Goal: Task Accomplishment & Management: Manage account settings

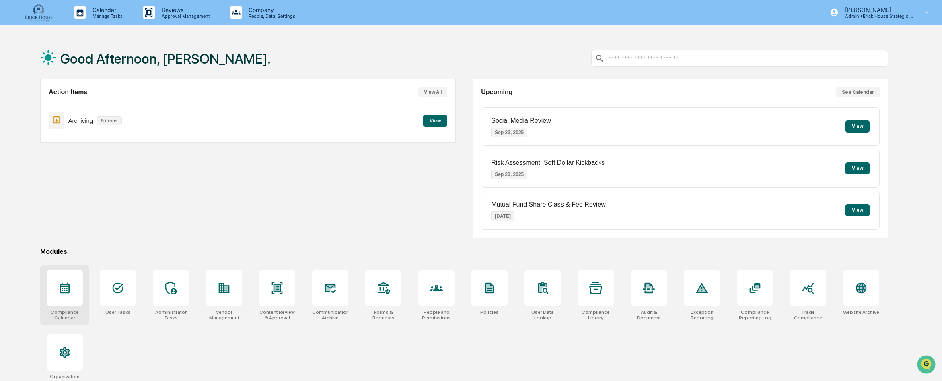
click at [69, 285] on icon at bounding box center [65, 287] width 10 height 11
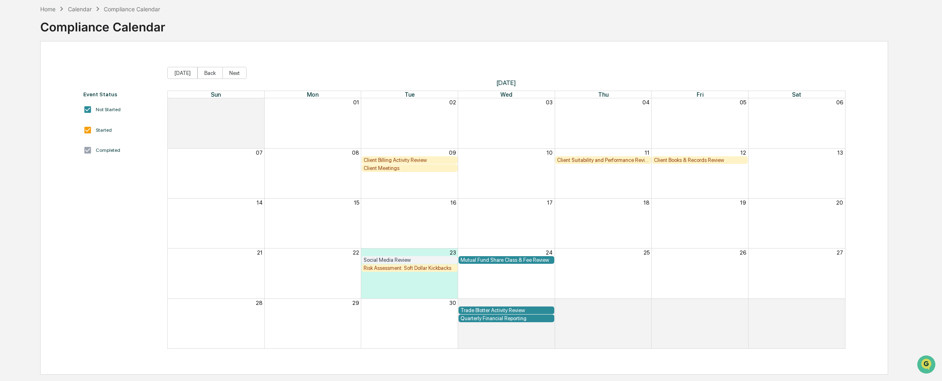
scroll to position [38, 0]
click at [692, 159] on div "Client Books & Records Review" at bounding box center [700, 159] width 92 height 6
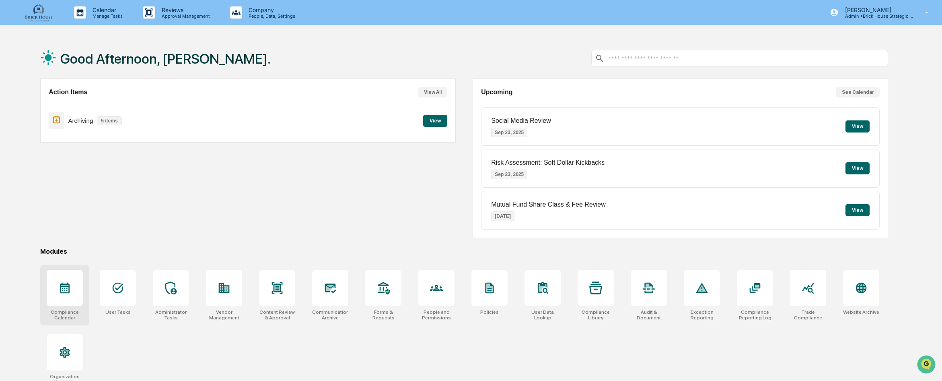
click at [66, 286] on icon at bounding box center [65, 287] width 10 height 11
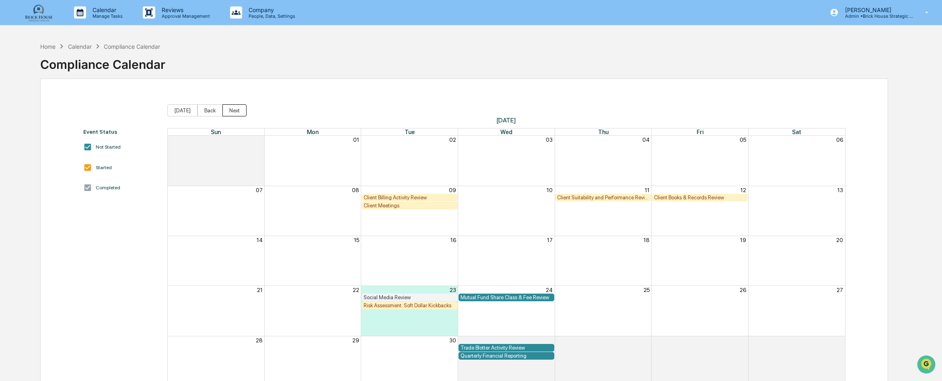
click at [233, 111] on button "Next" at bounding box center [234, 110] width 24 height 12
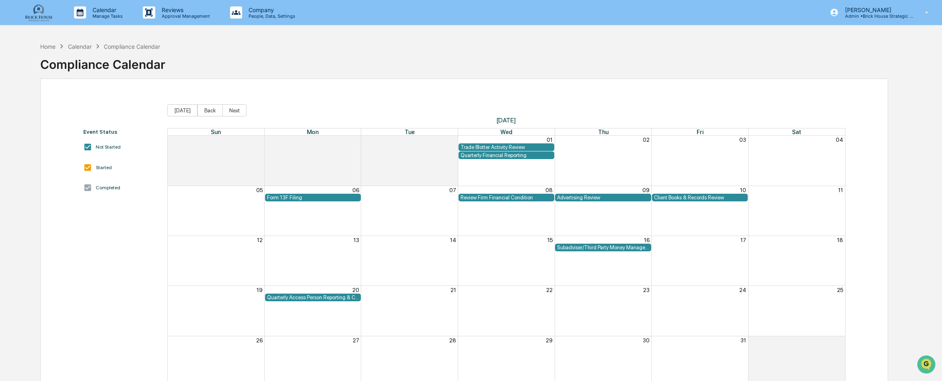
click at [480, 199] on div "Review Firm Financial Condition" at bounding box center [507, 197] width 92 height 6
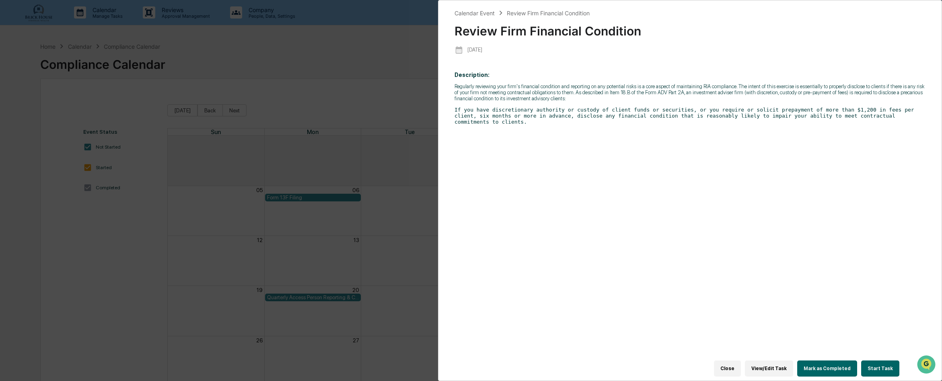
click at [738, 360] on button "Close" at bounding box center [727, 368] width 27 height 16
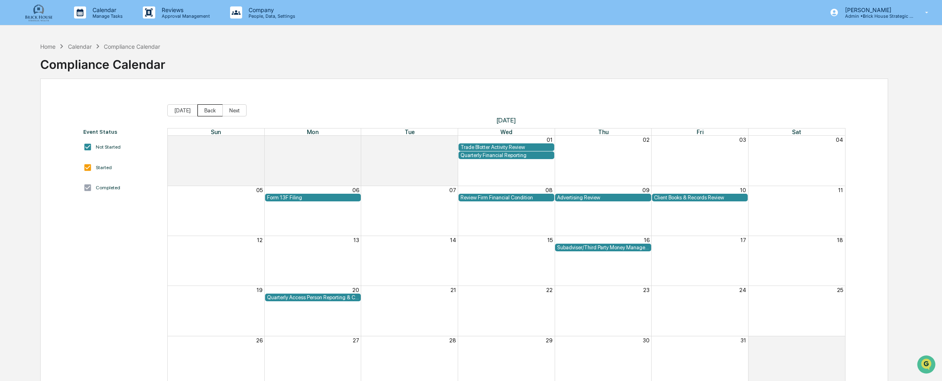
click at [202, 109] on button "Back" at bounding box center [210, 110] width 25 height 12
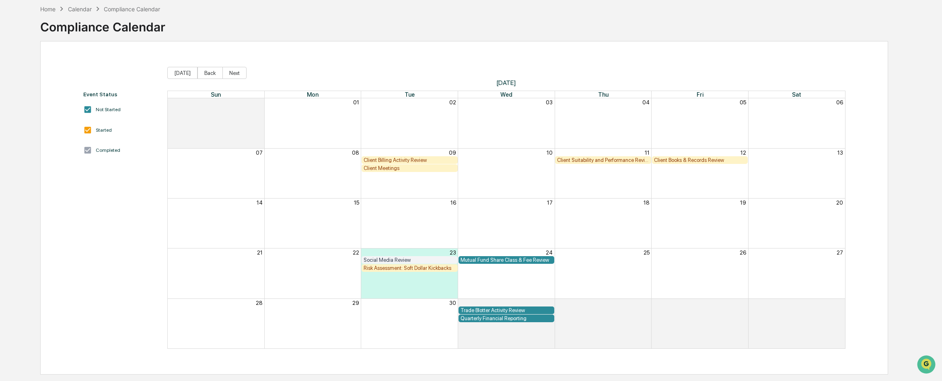
scroll to position [38, 0]
click at [480, 317] on div "Quarterly Financial Reporting" at bounding box center [507, 317] width 92 height 6
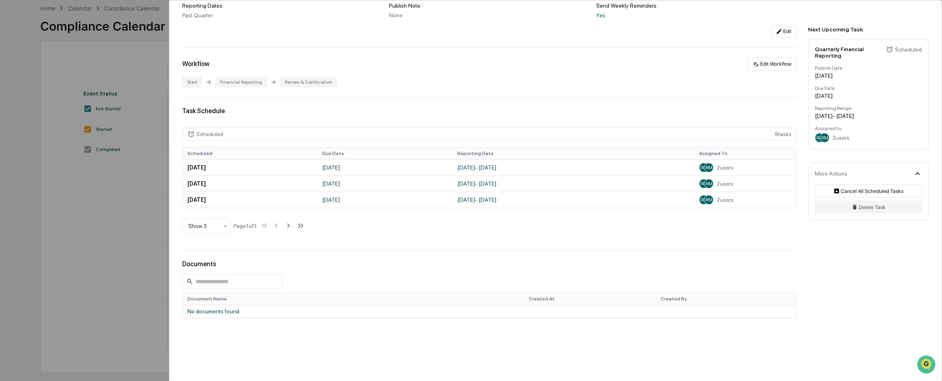
scroll to position [121, 0]
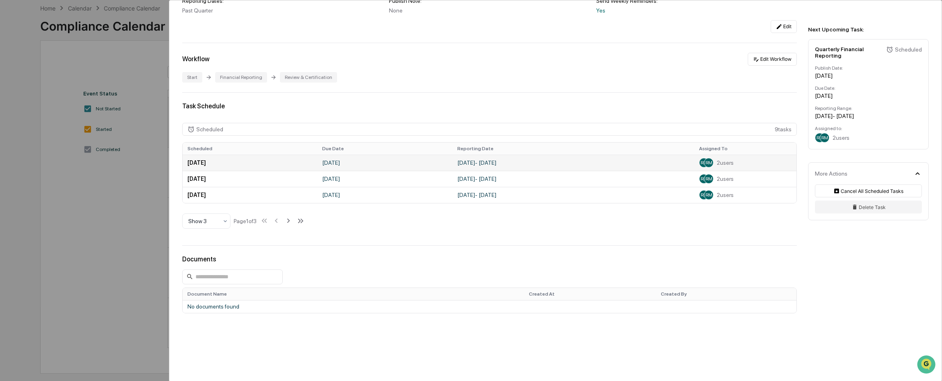
click at [706, 163] on span "RM" at bounding box center [709, 163] width 7 height 6
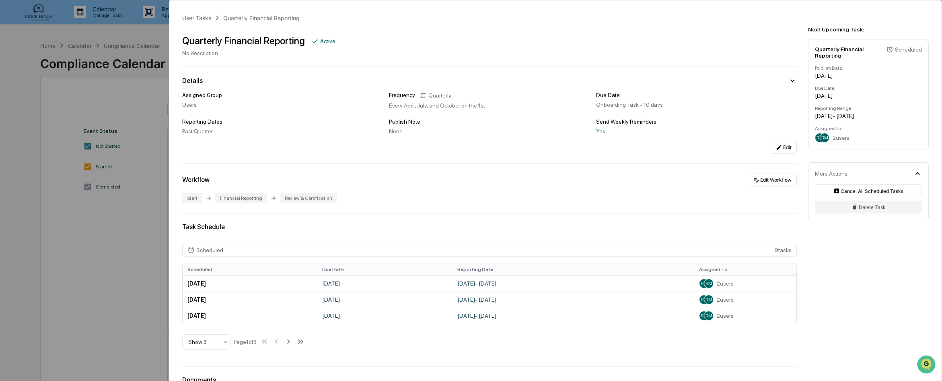
scroll to position [0, 0]
click at [134, 95] on div "User Tasks Quarterly Financial Reporting Quarterly Financial Reporting Active N…" at bounding box center [471, 190] width 942 height 381
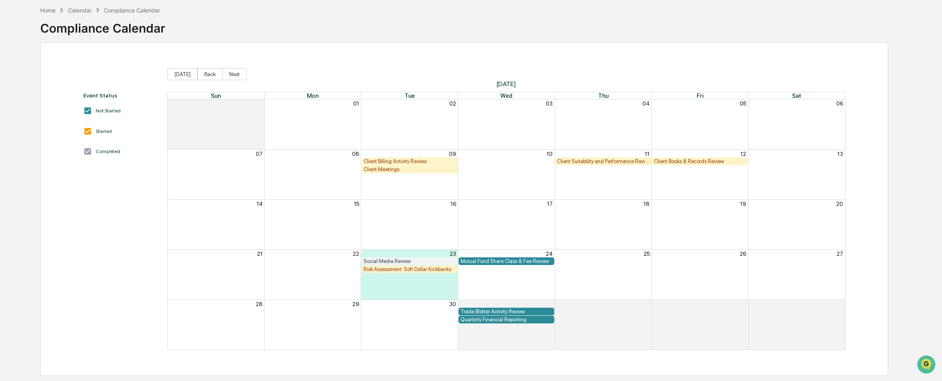
scroll to position [38, 0]
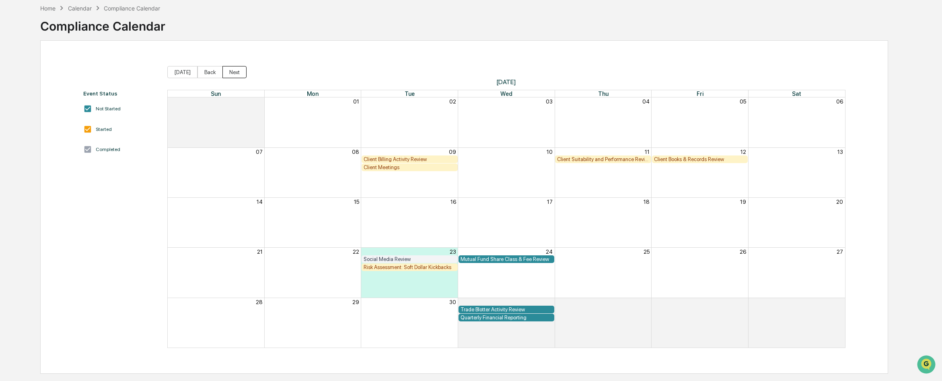
click at [233, 73] on button "Next" at bounding box center [234, 72] width 24 height 12
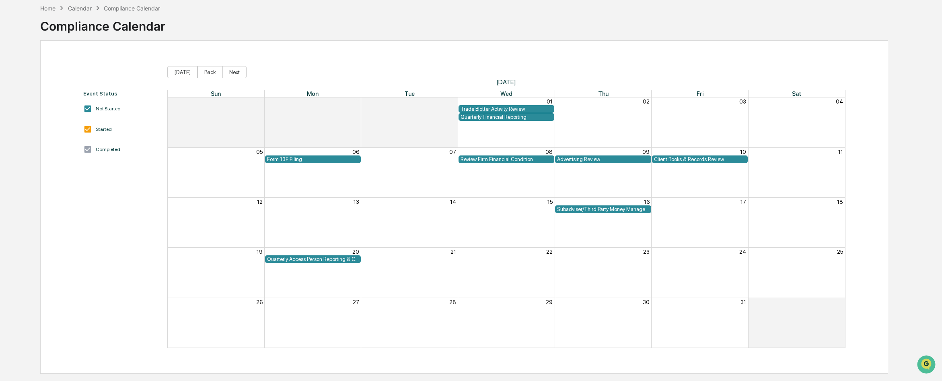
click at [314, 259] on div "Quarterly Access Person Reporting & Certification" at bounding box center [313, 259] width 92 height 6
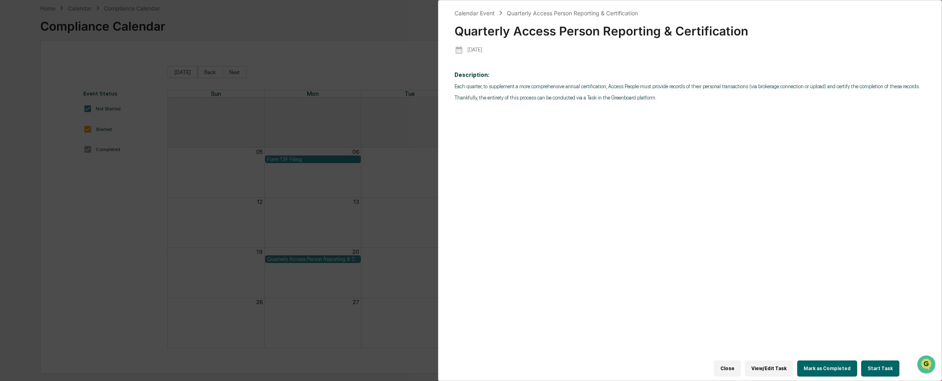
click at [774, 366] on button "View/Edit Task" at bounding box center [769, 368] width 48 height 16
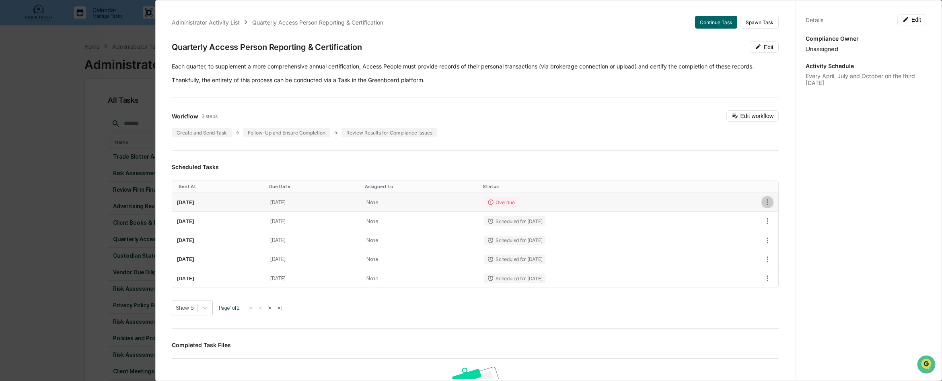
click at [767, 202] on icon "button" at bounding box center [768, 202] width 2 height 6
click at [479, 162] on div at bounding box center [473, 190] width 946 height 381
click at [59, 141] on div "Administrator Activity List Quarterly Access Person Reporting & Certification C…" at bounding box center [471, 190] width 942 height 381
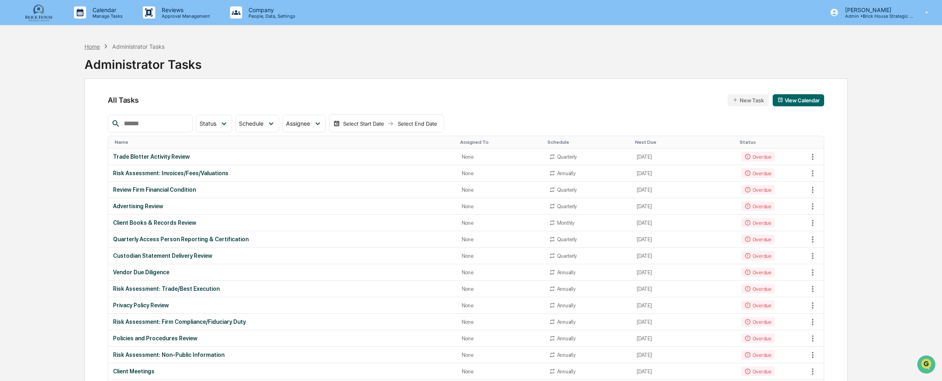
click at [91, 48] on div "Home" at bounding box center [91, 46] width 15 height 7
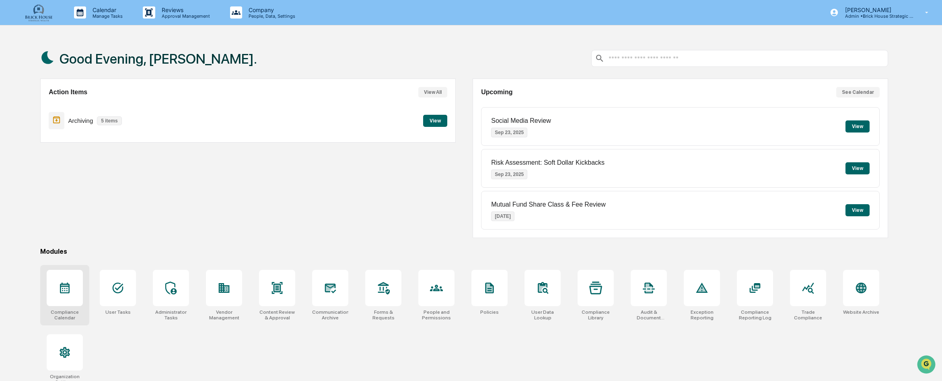
click at [62, 286] on icon at bounding box center [65, 287] width 10 height 11
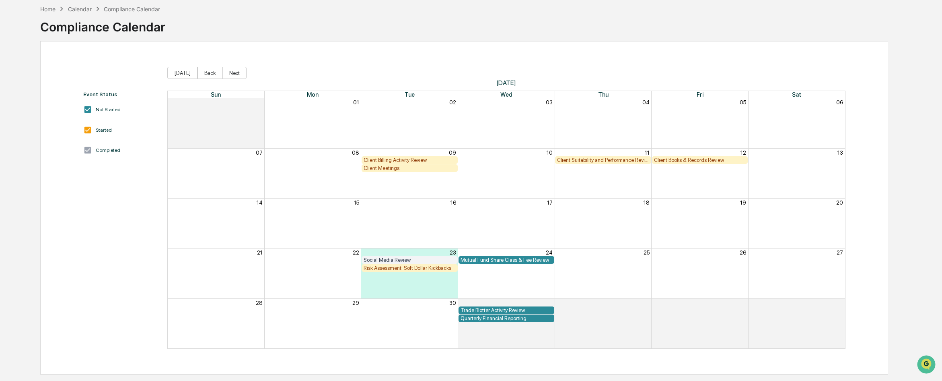
scroll to position [38, 0]
click at [401, 259] on div "Social Media Review" at bounding box center [410, 259] width 92 height 6
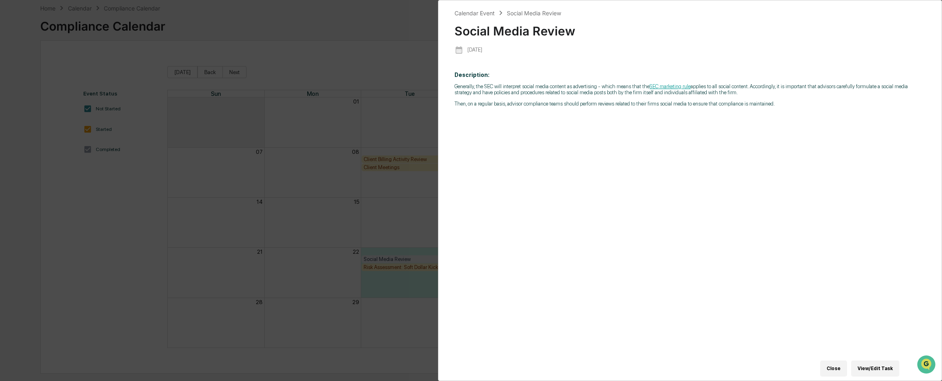
click at [870, 364] on button "View/Edit Task" at bounding box center [875, 368] width 48 height 16
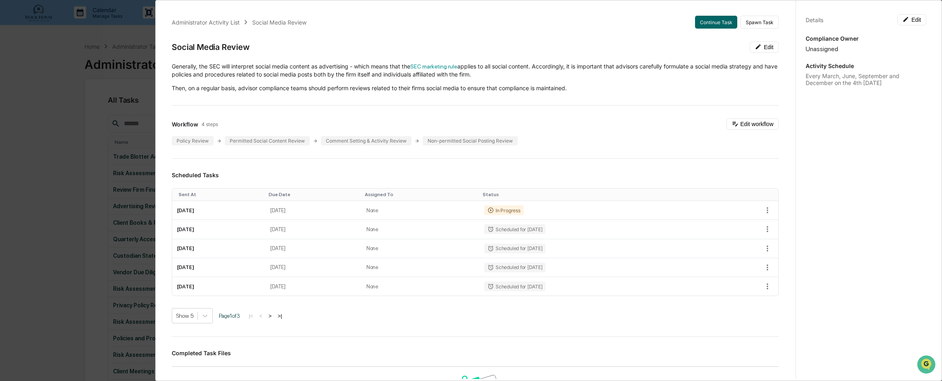
click at [53, 155] on div "Administrator Activity List Social Media Review Continue Task Spawn Task Social…" at bounding box center [471, 190] width 942 height 381
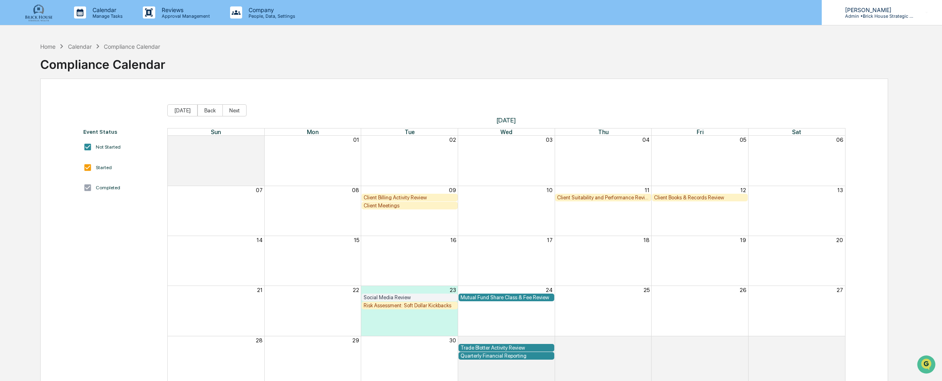
click at [928, 12] on icon at bounding box center [927, 13] width 3 height 2
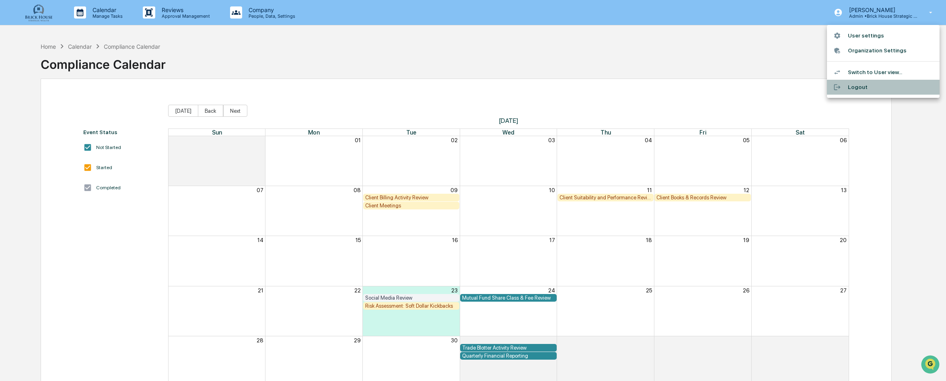
click at [853, 89] on li "Logout" at bounding box center [883, 87] width 113 height 15
